Goal: Information Seeking & Learning: Learn about a topic

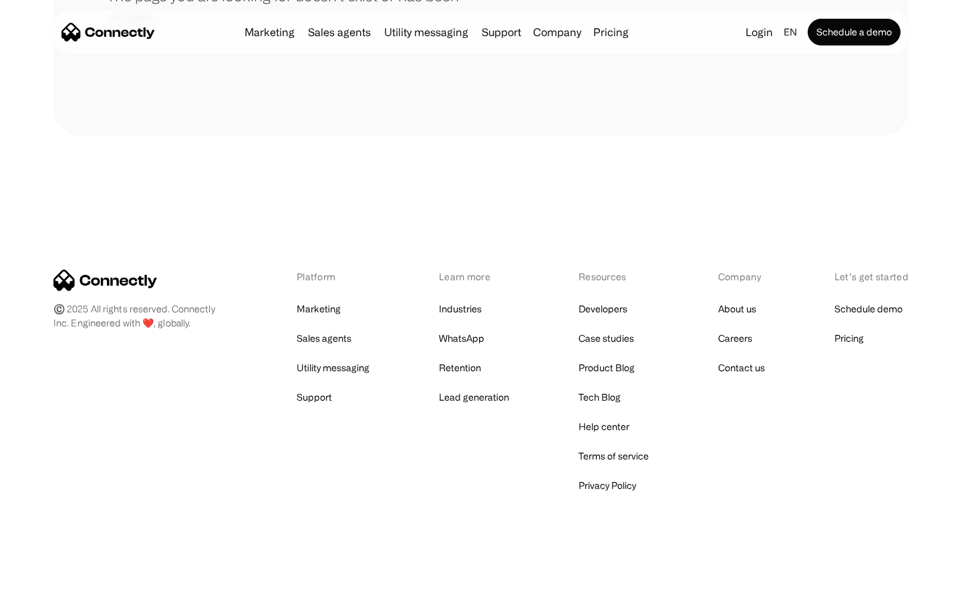
scroll to position [244, 0]
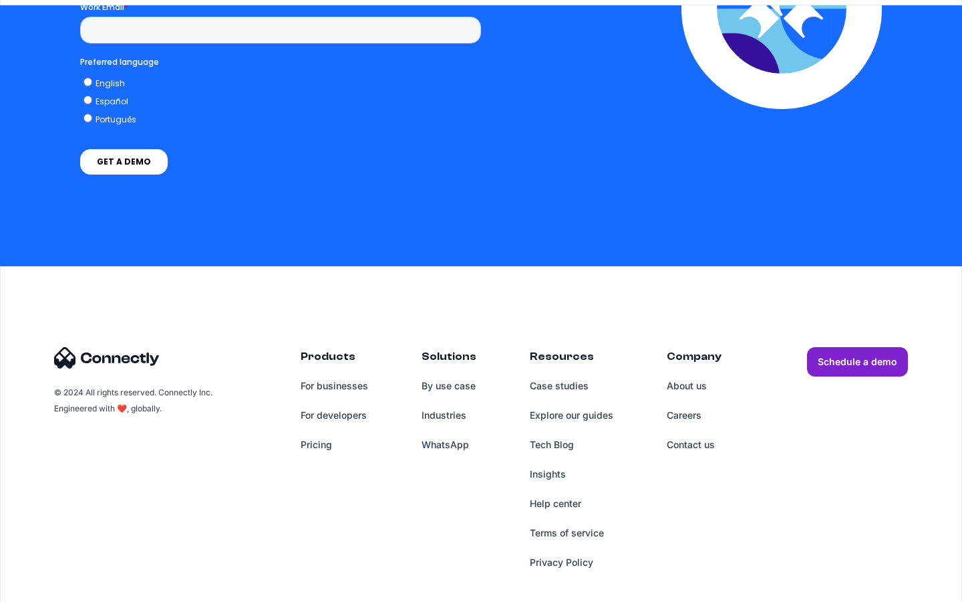
scroll to position [2642, 0]
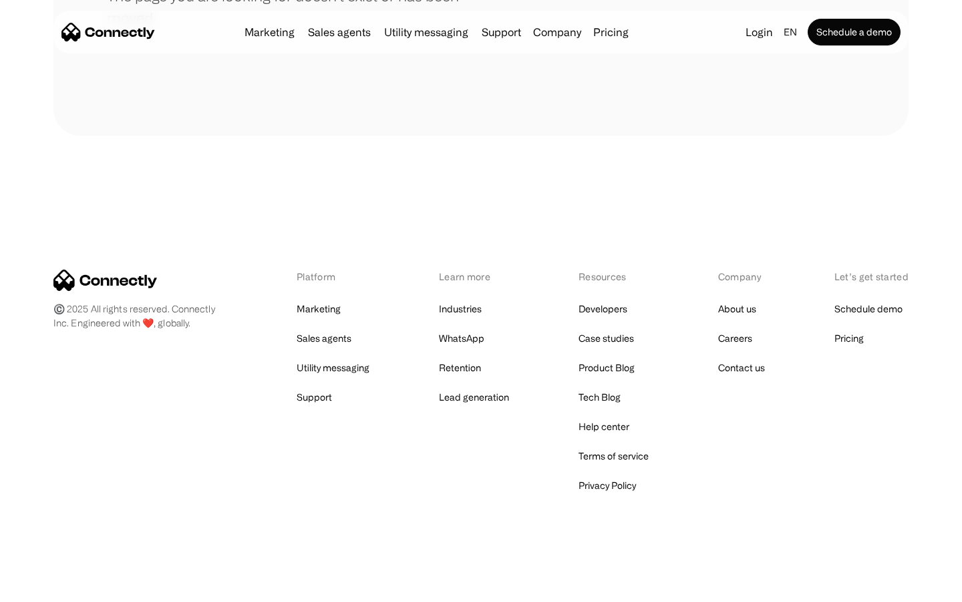
scroll to position [244, 0]
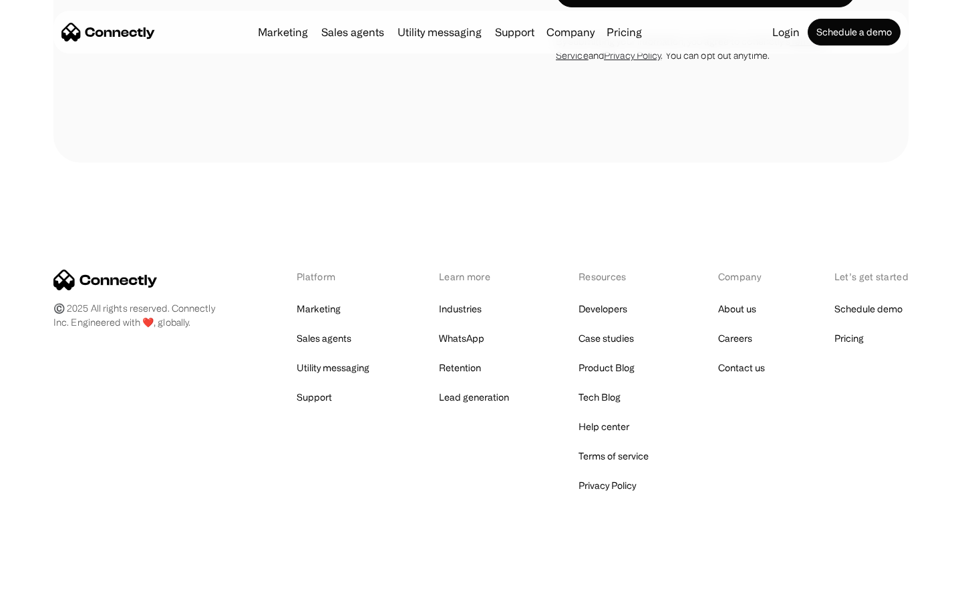
scroll to position [2261, 0]
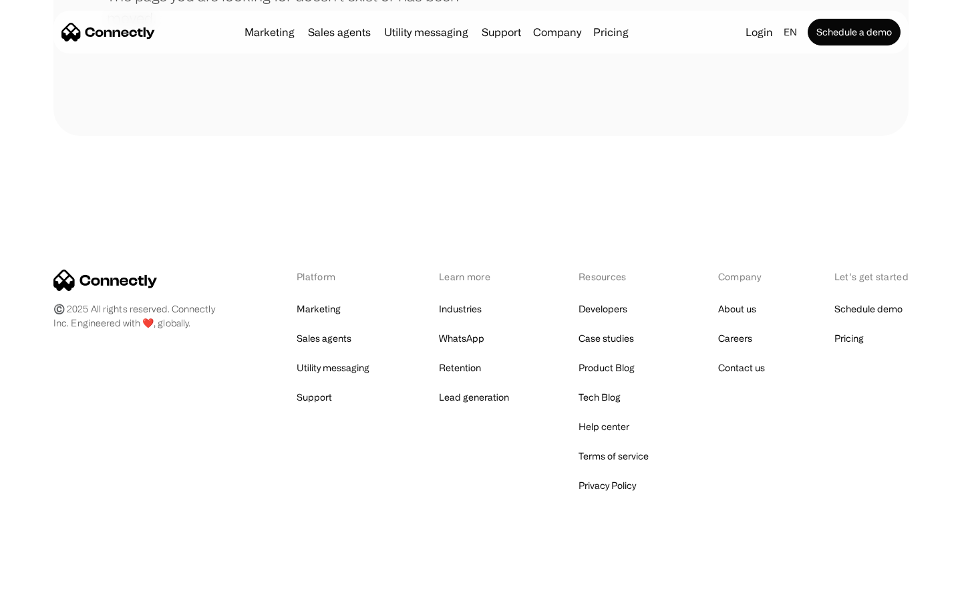
scroll to position [244, 0]
